Goal: Navigation & Orientation: Find specific page/section

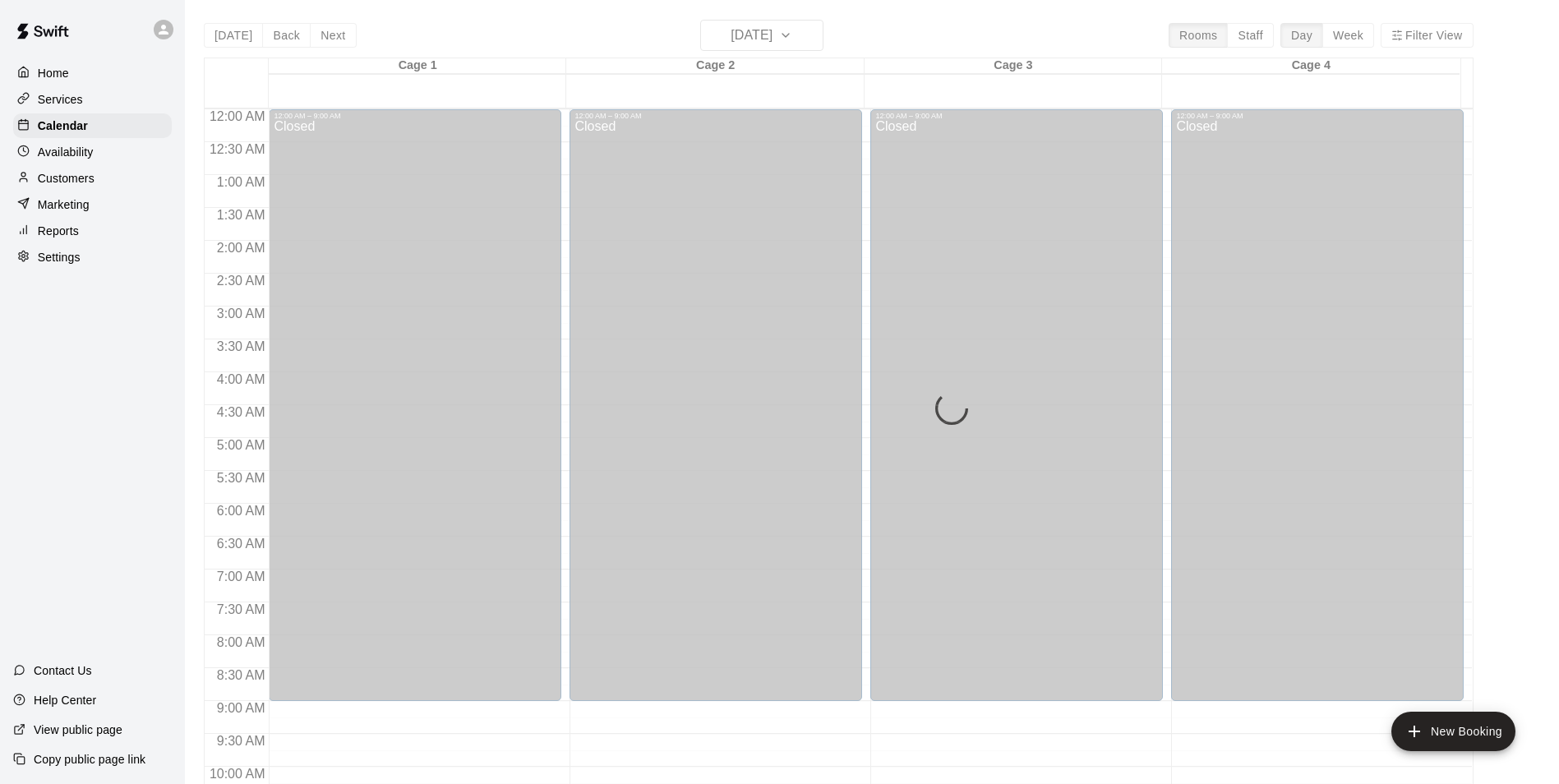
scroll to position [721, 0]
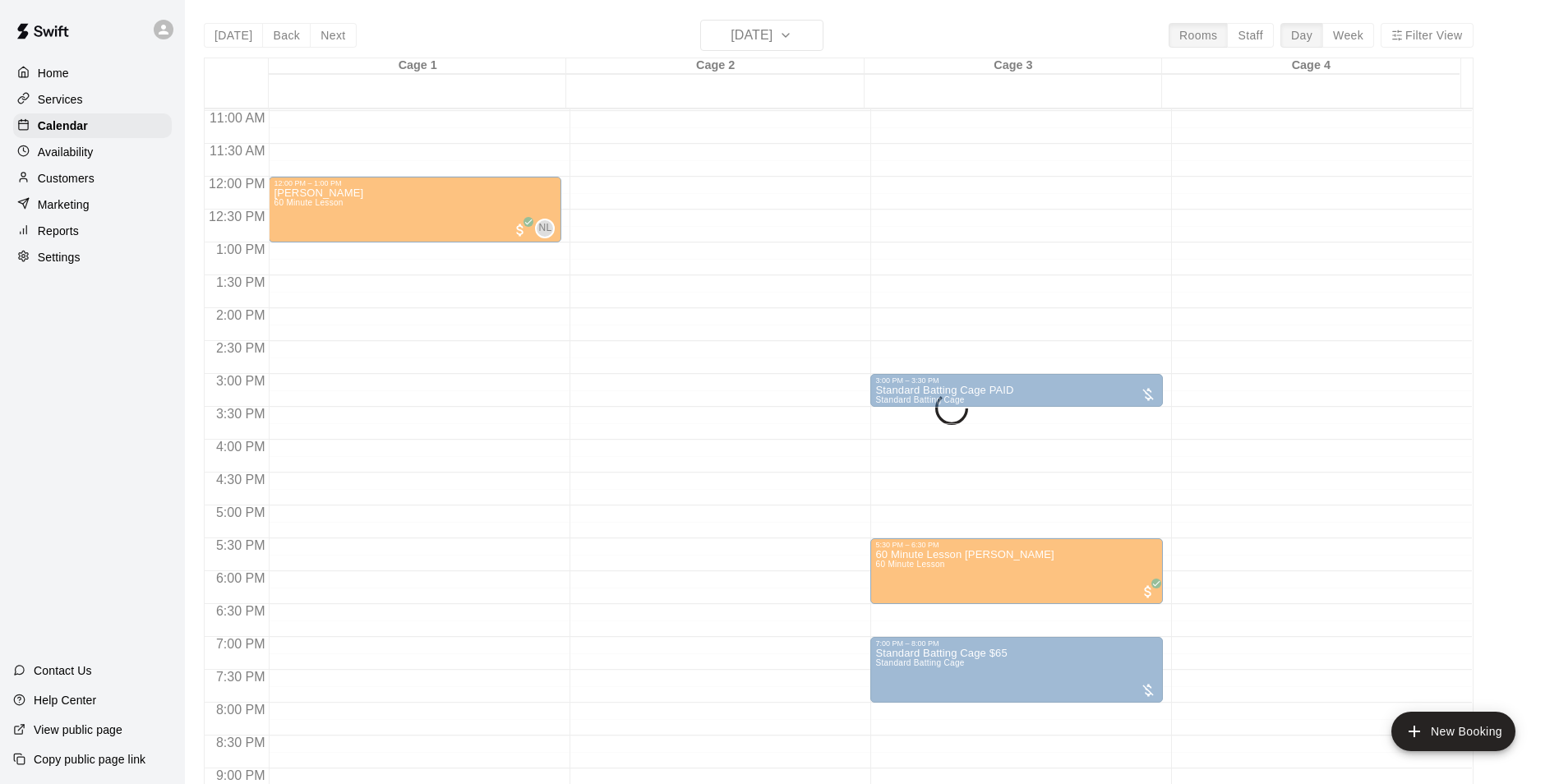
click at [832, 43] on div "[DATE] Back [DATE][DATE] Rooms Staff Day Week Filter View Cage 1 13 Wed Cage 2 …" at bounding box center [838, 412] width 1270 height 784
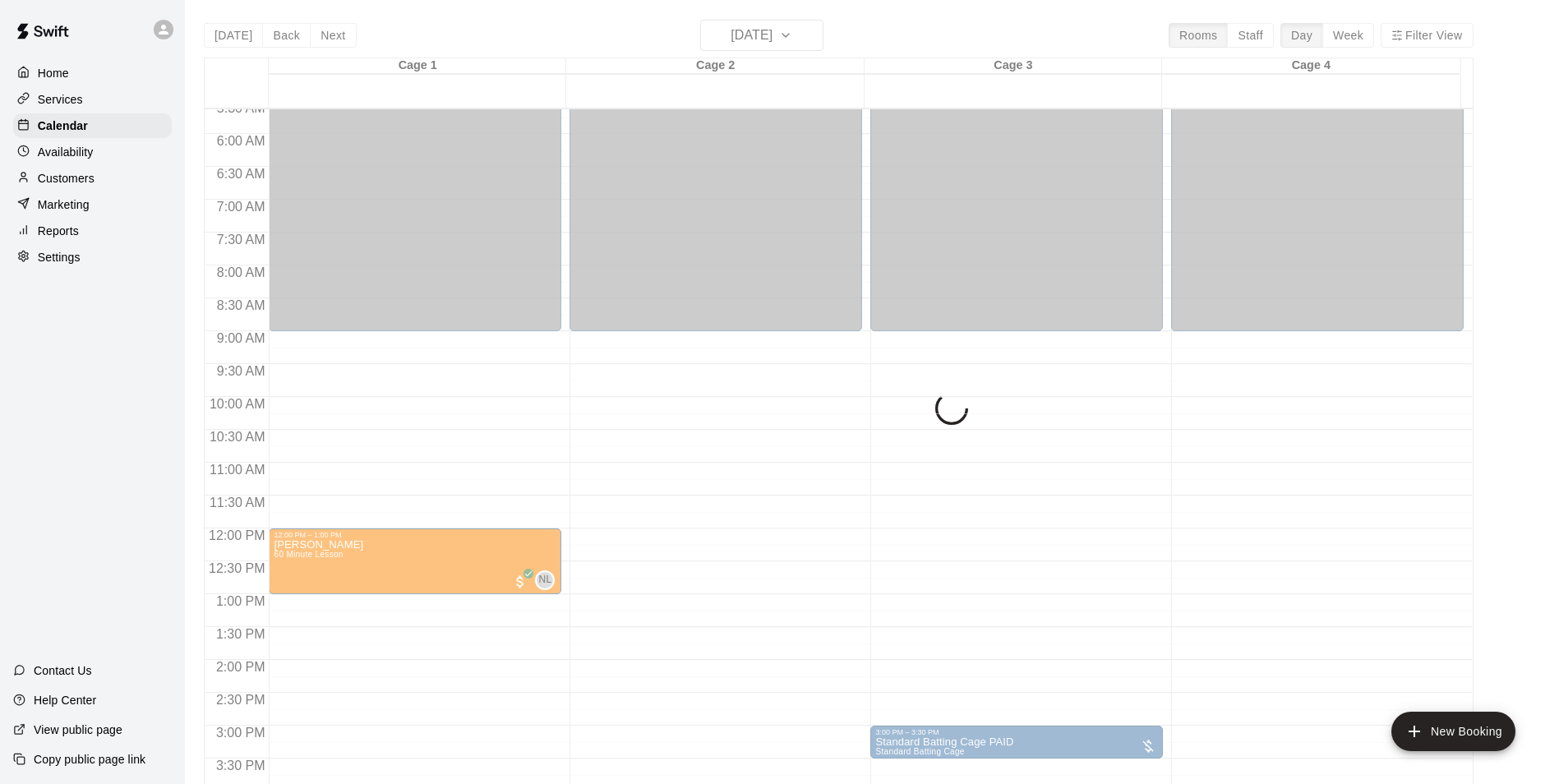
scroll to position [411, 0]
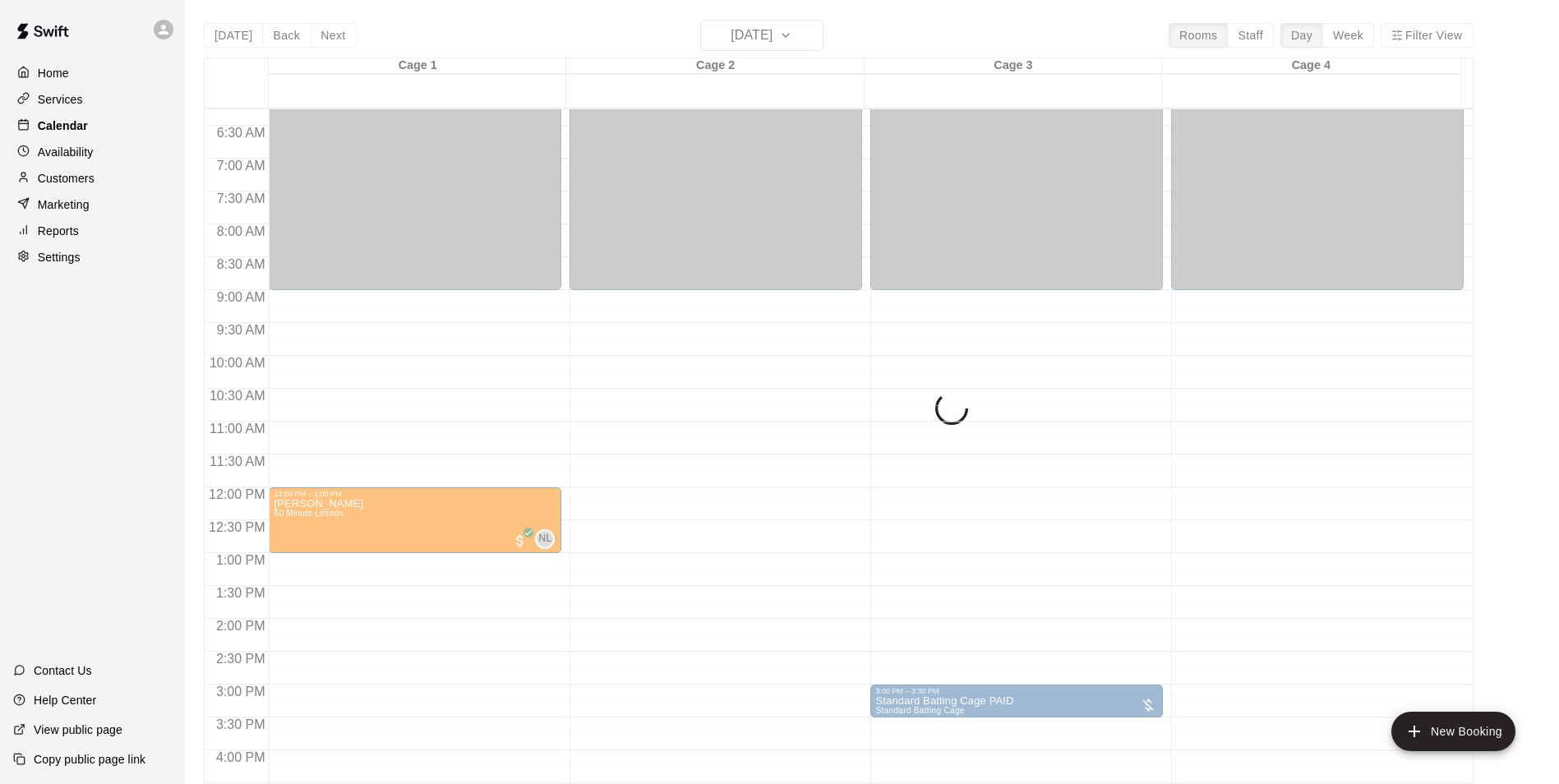
click at [75, 134] on p "Calendar" at bounding box center [62, 126] width 50 height 17
click at [809, 49] on div "[DATE] Back [DATE][DATE] Rooms Staff Day Week Filter View Cage 1 13 Wed Cage 2 …" at bounding box center [838, 412] width 1270 height 784
click at [60, 80] on p "Home" at bounding box center [53, 73] width 31 height 17
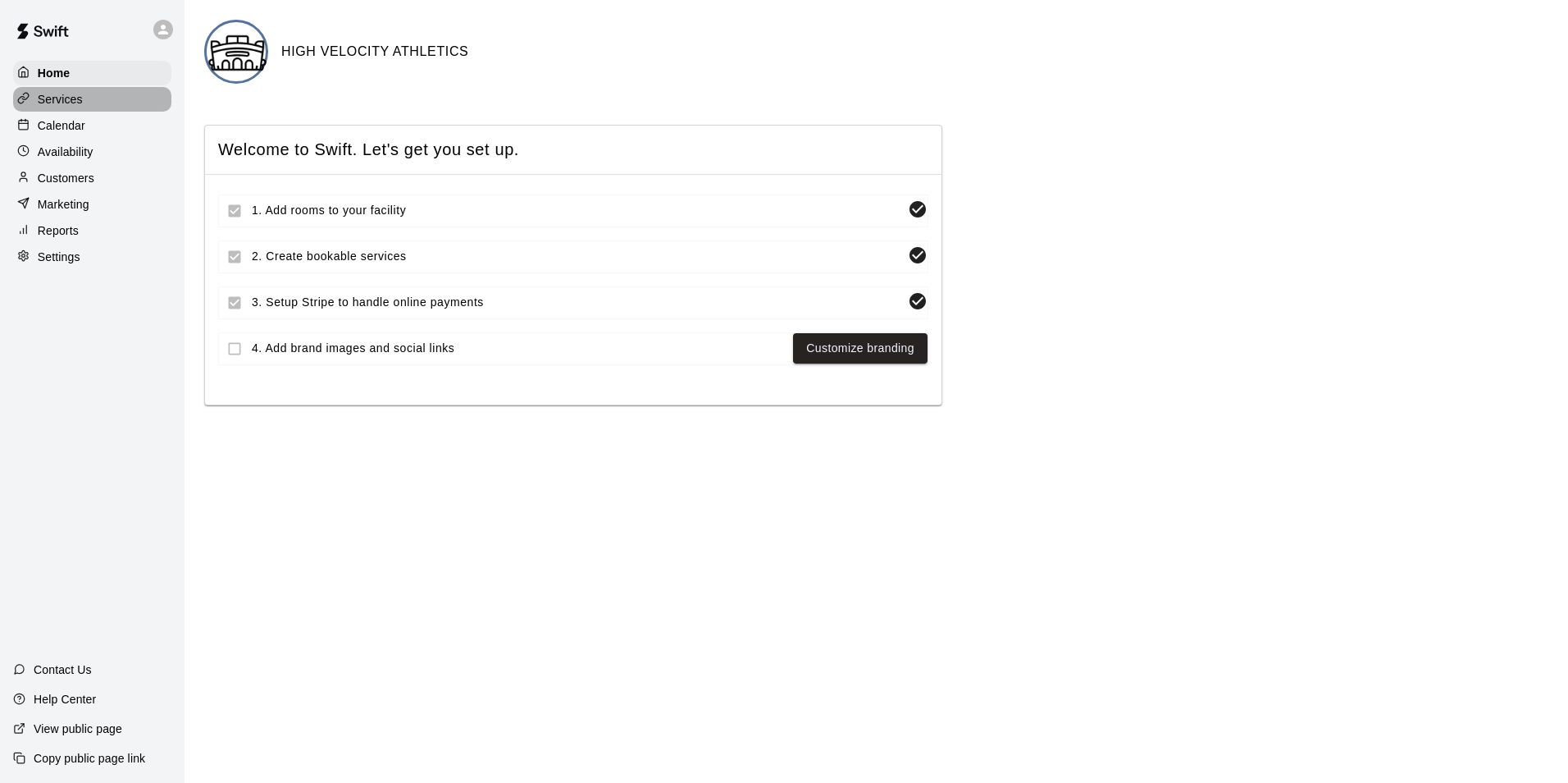
click at [64, 112] on div "Services" at bounding box center [91, 99] width 158 height 25
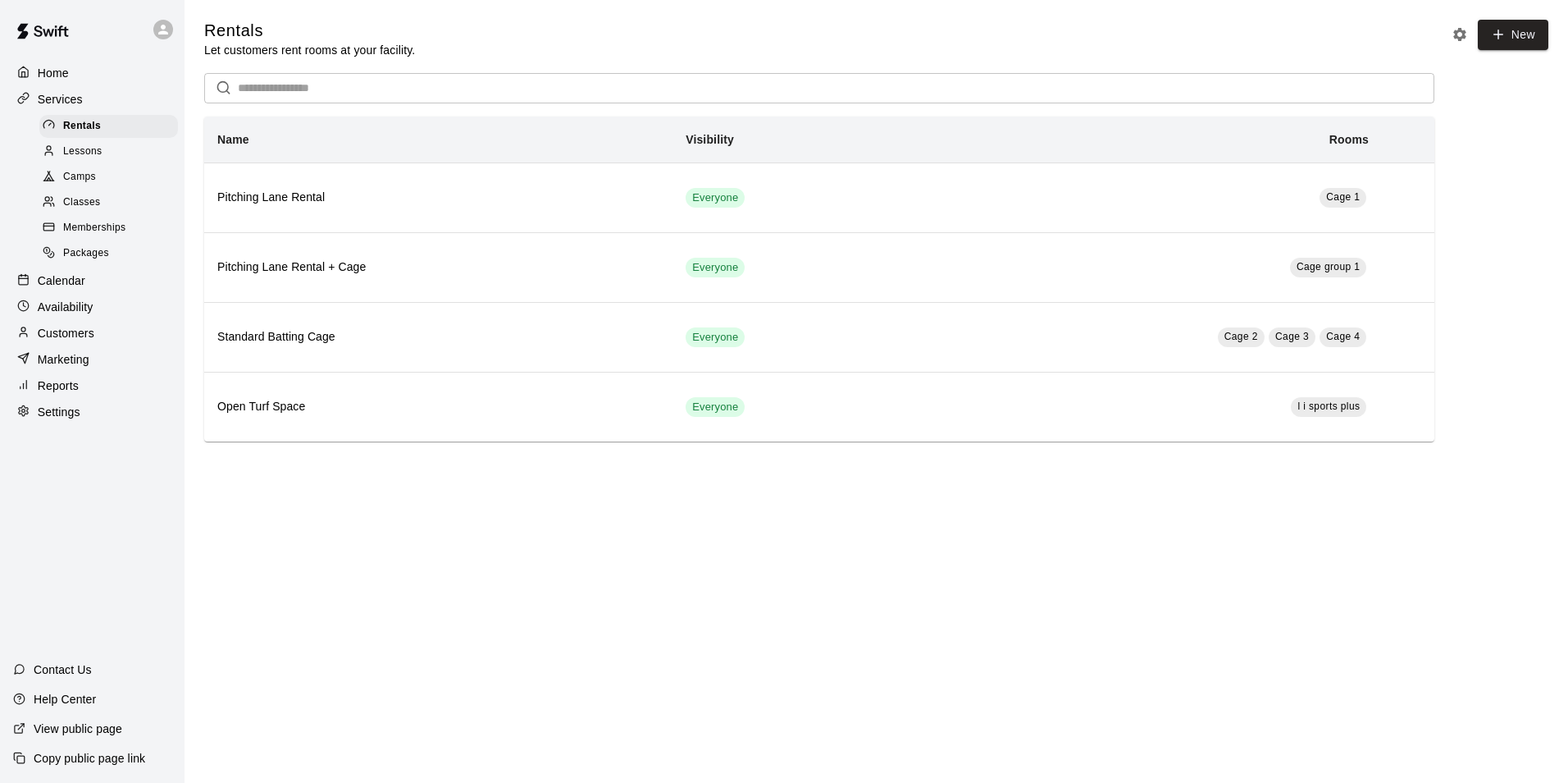
click at [43, 282] on p "Calendar" at bounding box center [61, 281] width 48 height 17
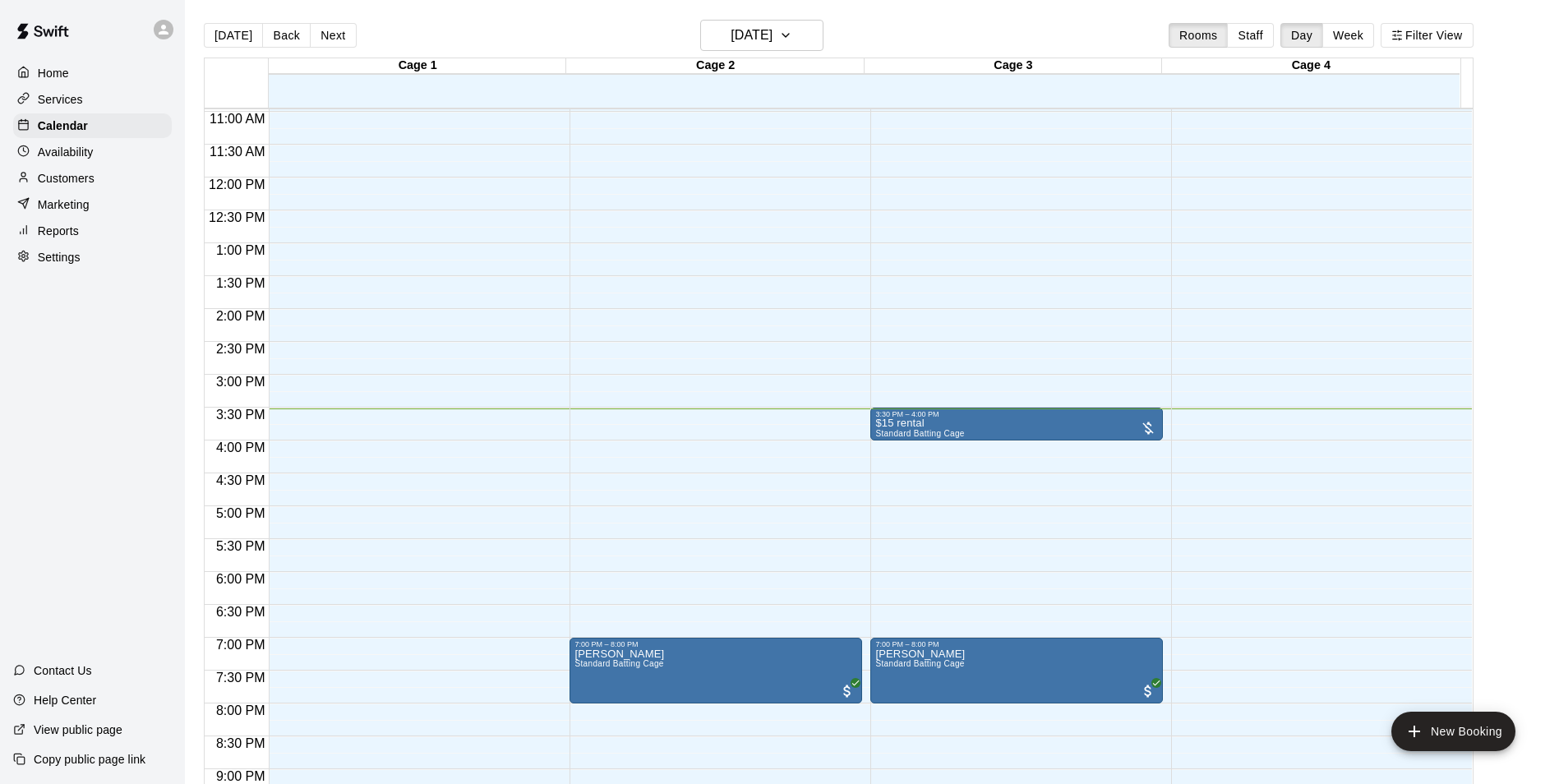
scroll to position [721, 0]
